Goal: Transaction & Acquisition: Purchase product/service

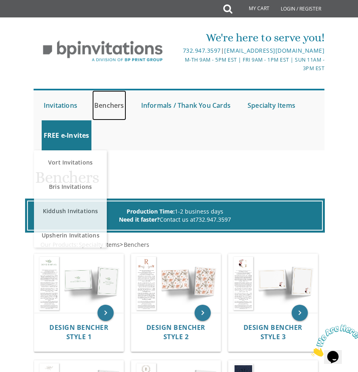
click at [115, 115] on link "Benchers" at bounding box center [109, 105] width 34 height 30
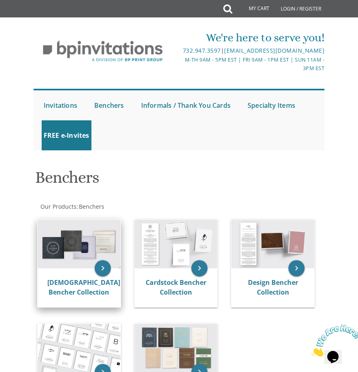
click at [79, 254] on img at bounding box center [79, 243] width 83 height 49
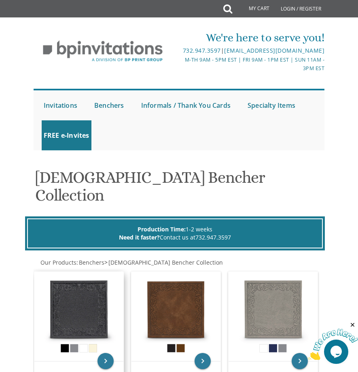
click at [83, 297] on img at bounding box center [78, 316] width 89 height 89
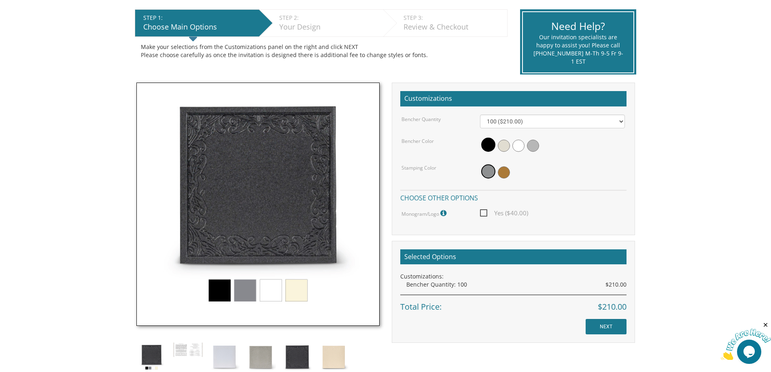
scroll to position [162, 0]
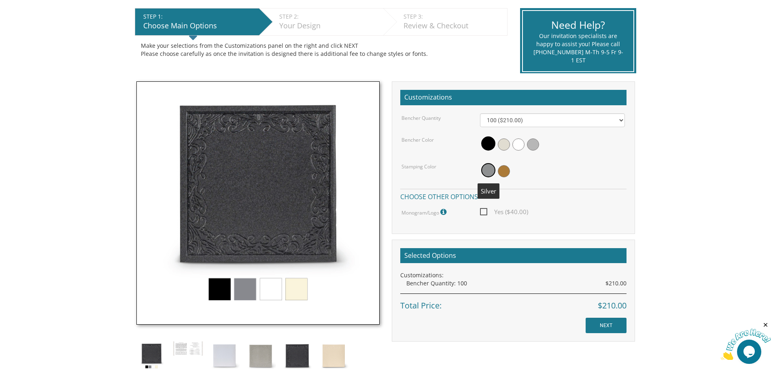
click at [358, 175] on span at bounding box center [488, 170] width 14 height 14
click at [358, 144] on span at bounding box center [533, 144] width 12 height 12
click at [222, 288] on img at bounding box center [257, 202] width 243 height 243
click at [247, 290] on img at bounding box center [257, 202] width 243 height 243
click at [358, 145] on span at bounding box center [487, 144] width 12 height 12
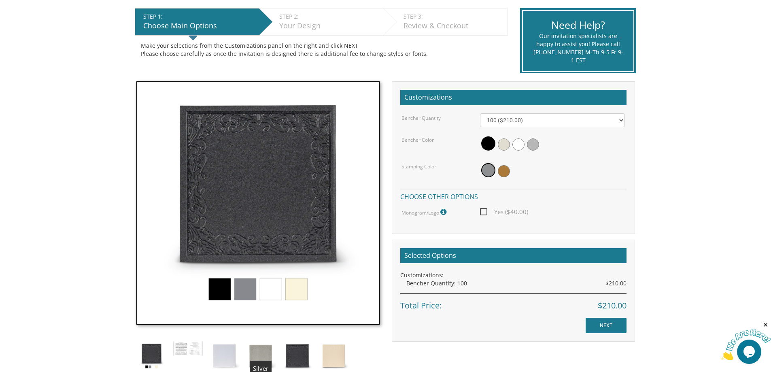
click at [268, 356] on img at bounding box center [261, 356] width 30 height 30
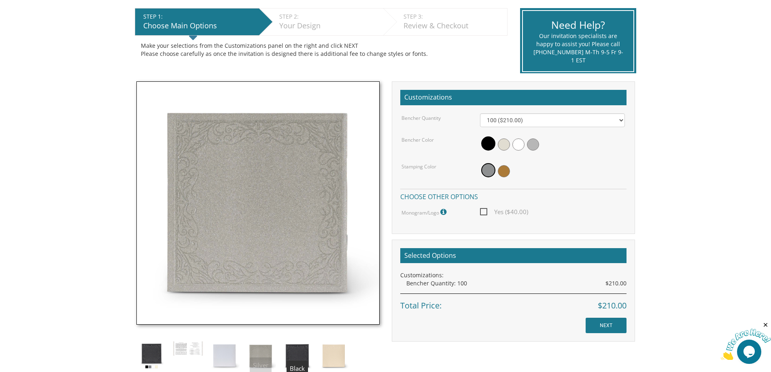
click at [301, 353] on img at bounding box center [297, 356] width 30 height 30
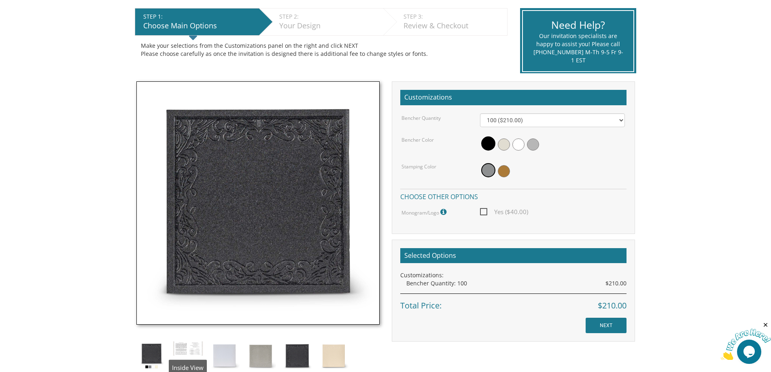
click at [155, 349] on img at bounding box center [151, 356] width 30 height 30
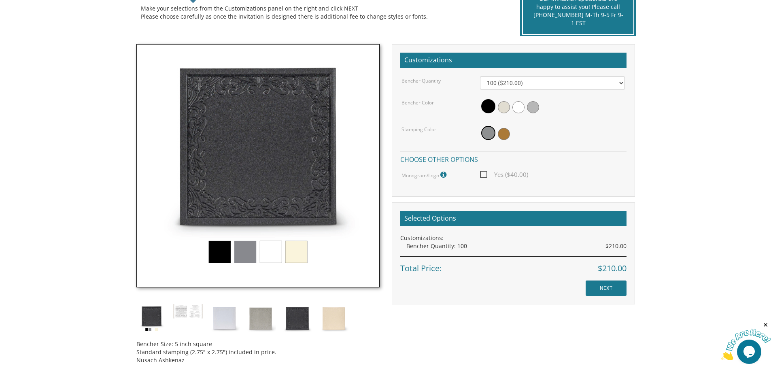
scroll to position [243, 0]
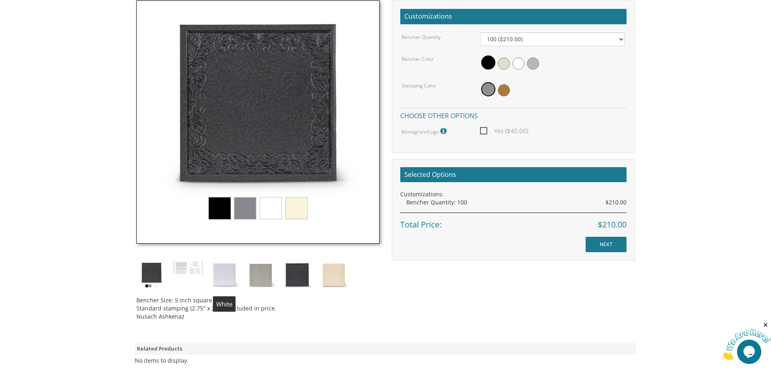
click at [232, 277] on img at bounding box center [224, 275] width 30 height 30
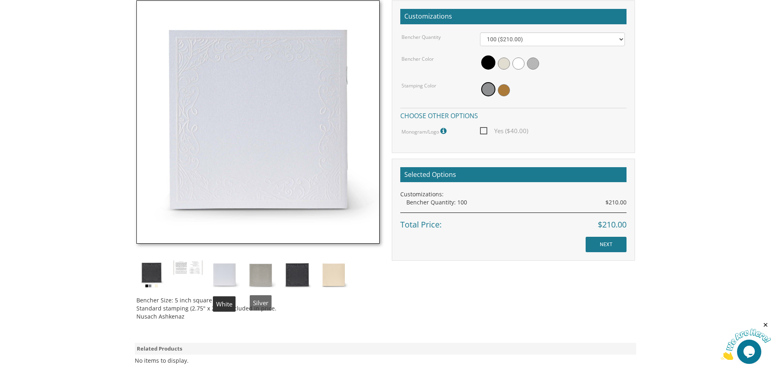
click at [261, 273] on img at bounding box center [261, 275] width 30 height 30
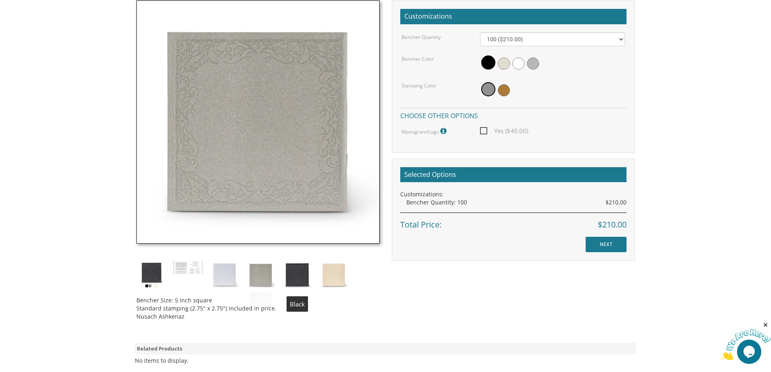
click at [296, 274] on img at bounding box center [297, 275] width 30 height 30
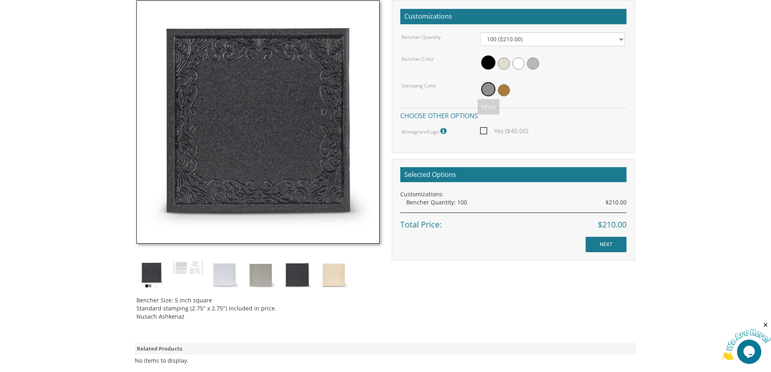
click at [358, 64] on span at bounding box center [488, 62] width 14 height 14
click at [358, 90] on span at bounding box center [488, 89] width 14 height 14
click at [358, 64] on span at bounding box center [488, 62] width 14 height 14
click at [358, 91] on span at bounding box center [488, 89] width 14 height 14
click at [358, 132] on span "Yes ($40.00)" at bounding box center [504, 131] width 48 height 10
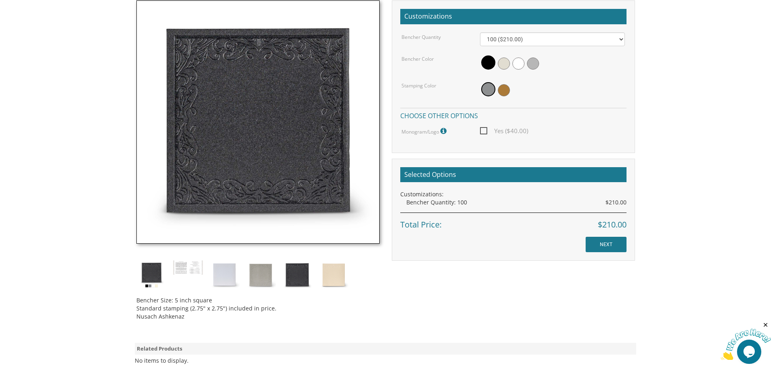
click at [358, 132] on input "Yes ($40.00)" at bounding box center [482, 130] width 5 height 5
checkbox input "true"
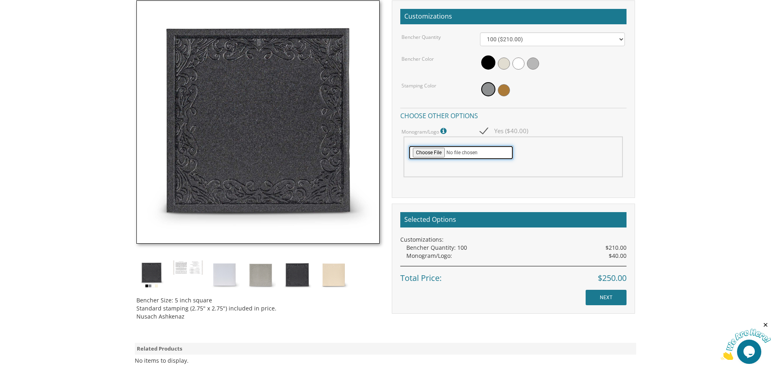
click at [358, 153] on input "file" at bounding box center [461, 152] width 105 height 15
type input "C:\fakepath\IMG-20250925-WA0046.jpg"
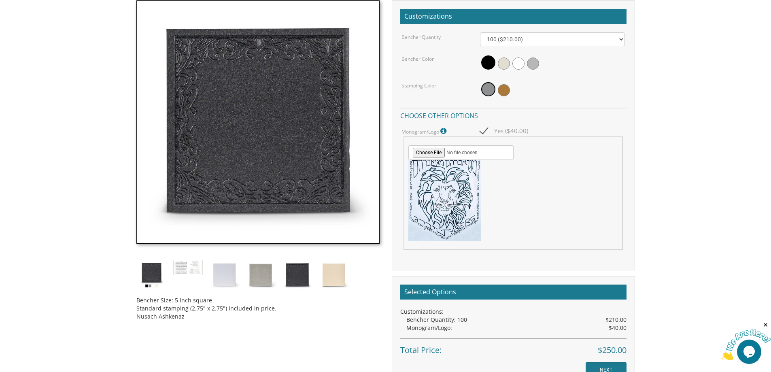
click at [358, 130] on span "Yes ($40.00)" at bounding box center [504, 131] width 48 height 10
click at [358, 130] on input "Yes ($40.00)" at bounding box center [482, 130] width 5 height 5
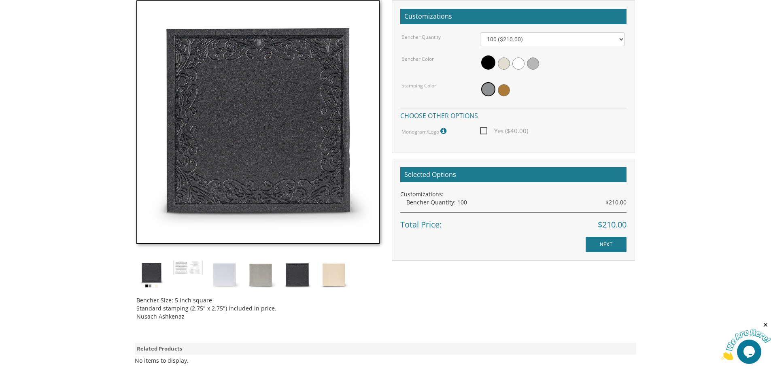
click at [358, 130] on span "Yes ($40.00)" at bounding box center [504, 131] width 48 height 10
click at [358, 130] on input "Yes ($40.00)" at bounding box center [482, 130] width 5 height 5
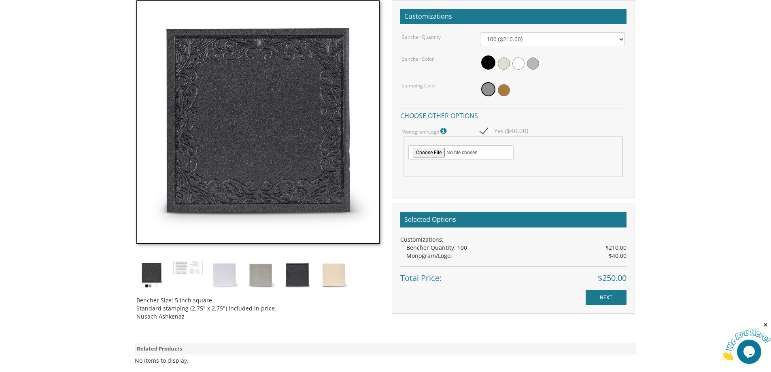
click at [358, 132] on span "Yes ($40.00)" at bounding box center [504, 131] width 48 height 10
click at [358, 132] on input "Yes ($40.00)" at bounding box center [482, 130] width 5 height 5
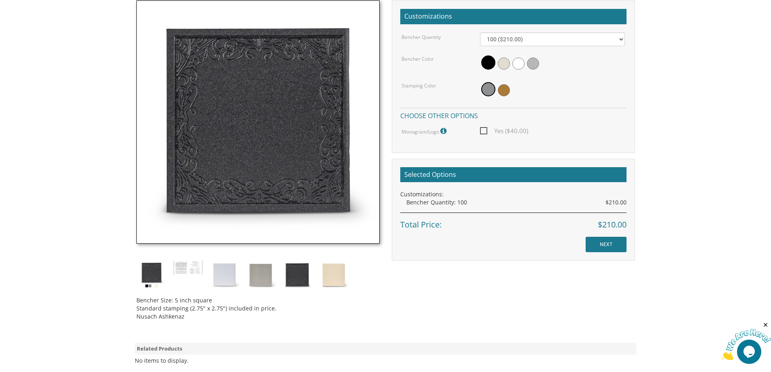
click at [358, 131] on span "Yes ($40.00)" at bounding box center [504, 131] width 48 height 10
click at [358, 131] on input "Yes ($40.00)" at bounding box center [482, 130] width 5 height 5
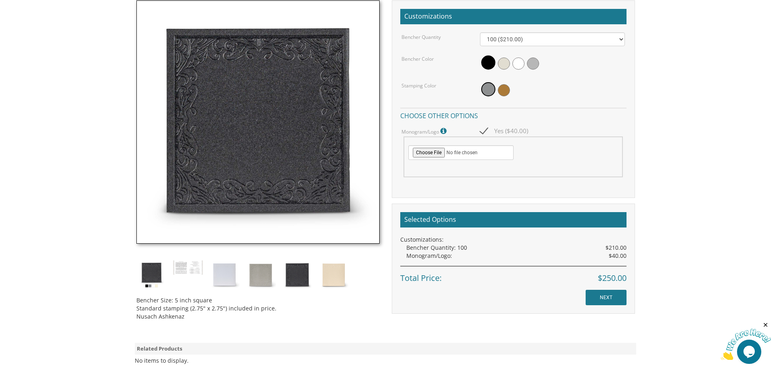
click at [138, 110] on img at bounding box center [257, 121] width 243 height 243
click at [358, 130] on span "Yes ($40.00)" at bounding box center [504, 131] width 48 height 10
click at [358, 130] on input "Yes ($40.00)" at bounding box center [482, 130] width 5 height 5
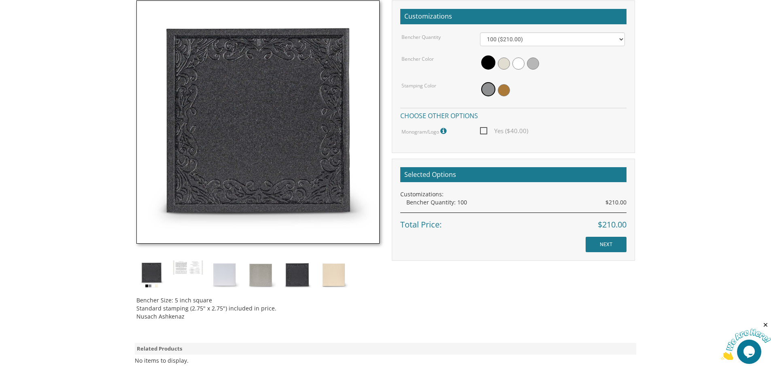
click at [358, 130] on span "Yes ($40.00)" at bounding box center [504, 131] width 48 height 10
click at [358, 130] on input "Yes ($40.00)" at bounding box center [482, 130] width 5 height 5
checkbox input "true"
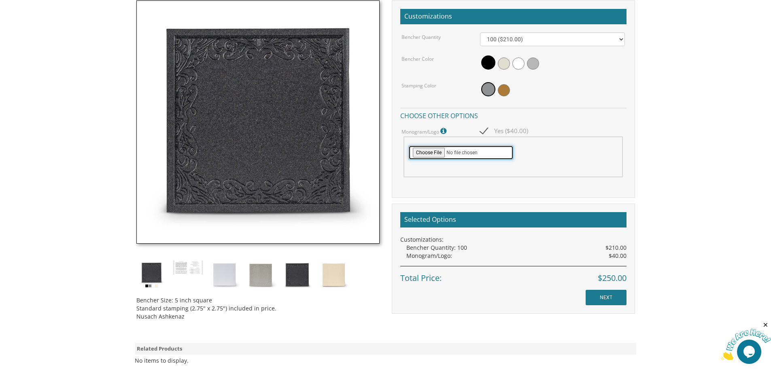
click at [358, 152] on input "file" at bounding box center [461, 152] width 105 height 15
type input "C:\fakepath\IMG-20250925-WA0046.jpg"
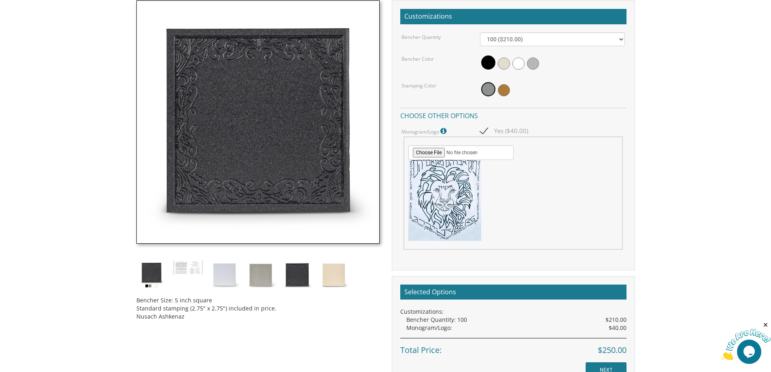
click at [358, 190] on div at bounding box center [514, 200] width 210 height 81
click at [358, 365] on input "NEXT" at bounding box center [606, 369] width 41 height 15
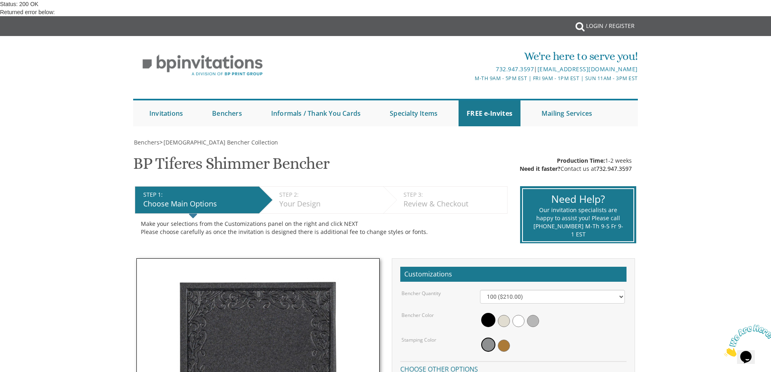
scroll to position [202, 0]
checkbox input "true"
click at [484, 313] on span at bounding box center [488, 320] width 14 height 14
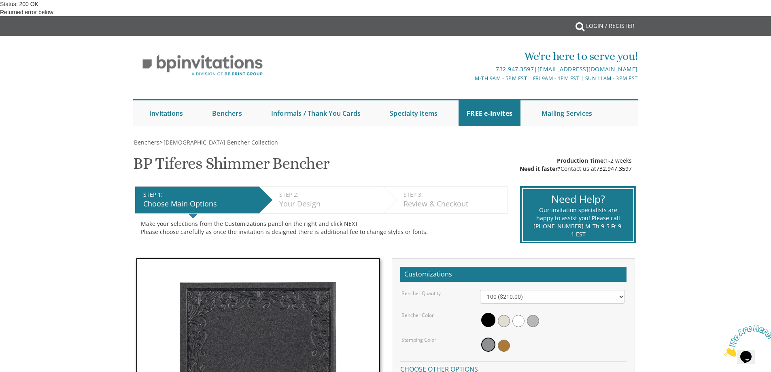
type input "C:\fakepath\IMG-20250925-WA0046.jpg"
click at [597, 28] on link "Login / Register" at bounding box center [610, 25] width 57 height 19
